Goal: Task Accomplishment & Management: Use online tool/utility

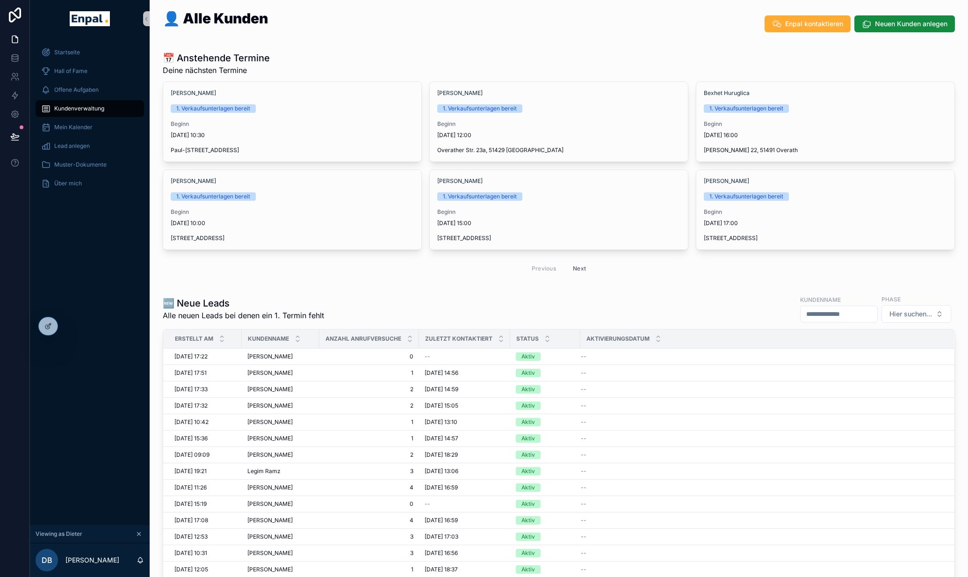
scroll to position [270, 0]
